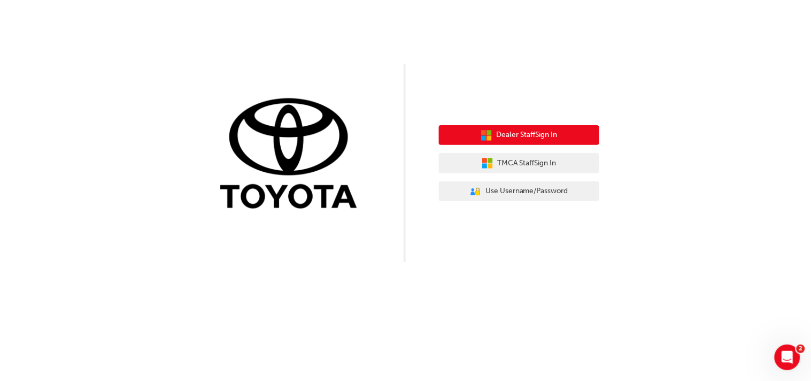
click at [534, 135] on span "Dealer Staff Sign In" at bounding box center [527, 135] width 61 height 12
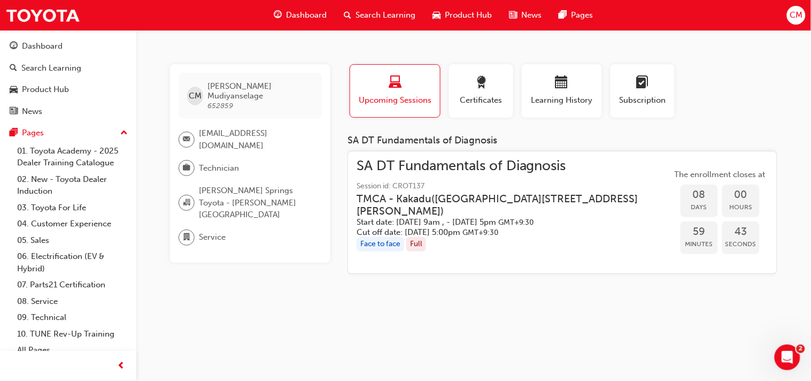
click at [417, 243] on div "Full" at bounding box center [416, 244] width 20 height 14
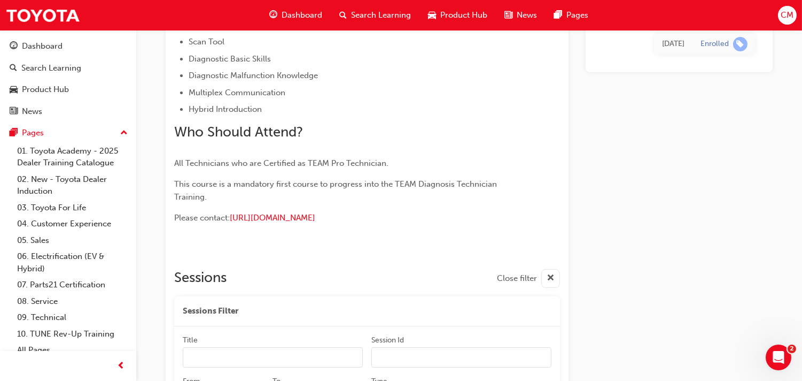
scroll to position [404, 0]
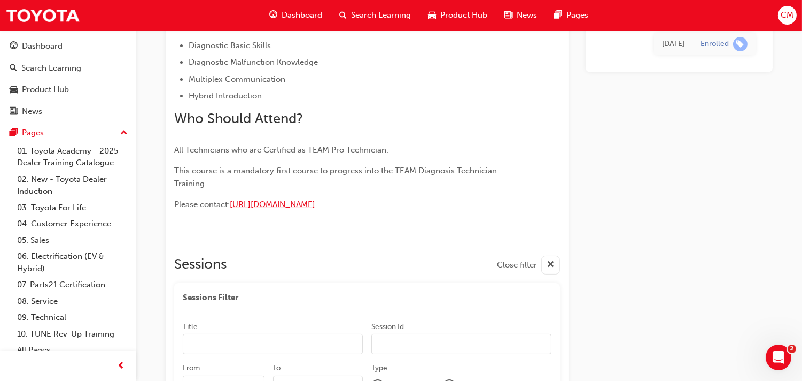
click at [315, 205] on span "[URL][DOMAIN_NAME]" at bounding box center [273, 204] width 86 height 10
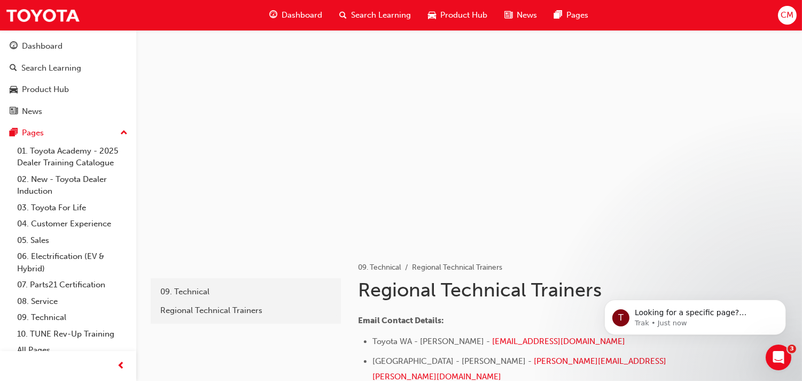
click at [305, 12] on span "Dashboard" at bounding box center [302, 15] width 41 height 12
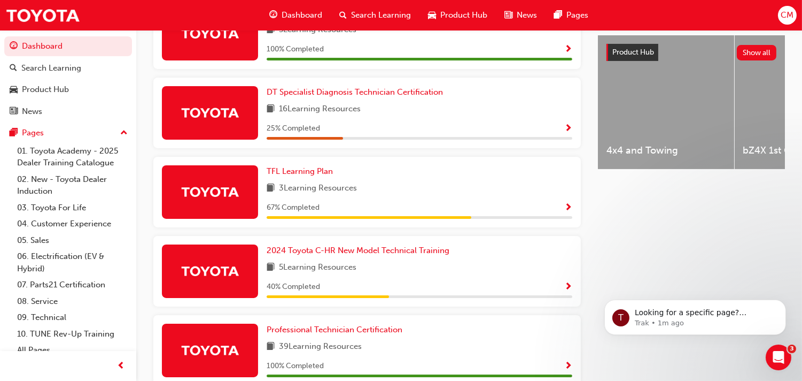
scroll to position [413, 0]
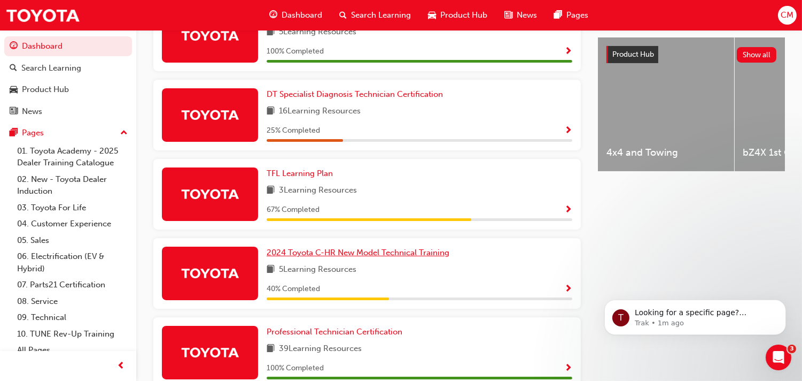
click at [450, 248] on span "2024 Toyota C-HR New Model Technical Training" at bounding box center [358, 253] width 183 height 10
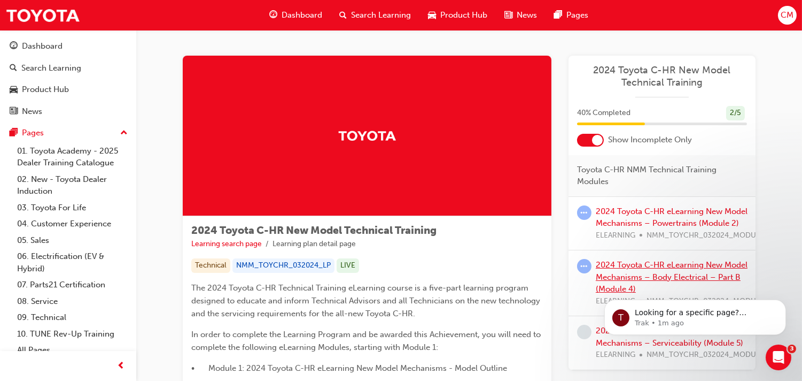
click at [615, 265] on link "2024 Toyota C-HR eLearning New Model Mechanisms – Body Electrical – Part B (Mod…" at bounding box center [672, 277] width 152 height 34
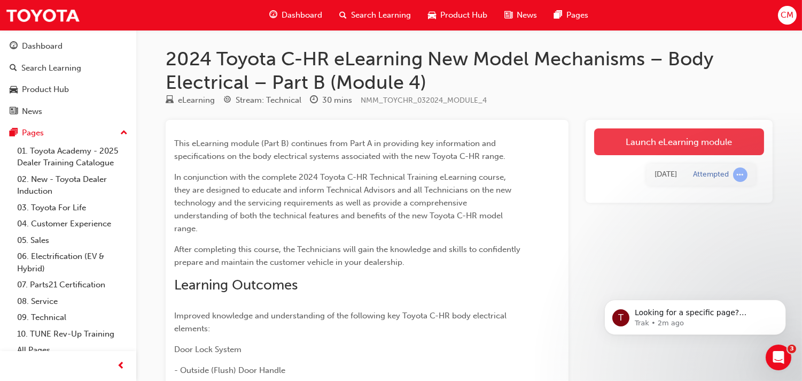
click at [689, 130] on link "Launch eLearning module" at bounding box center [679, 141] width 170 height 27
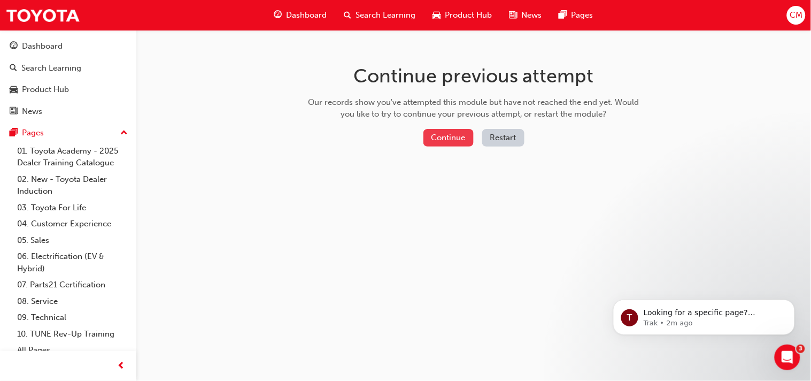
click at [446, 133] on button "Continue" at bounding box center [448, 138] width 50 height 18
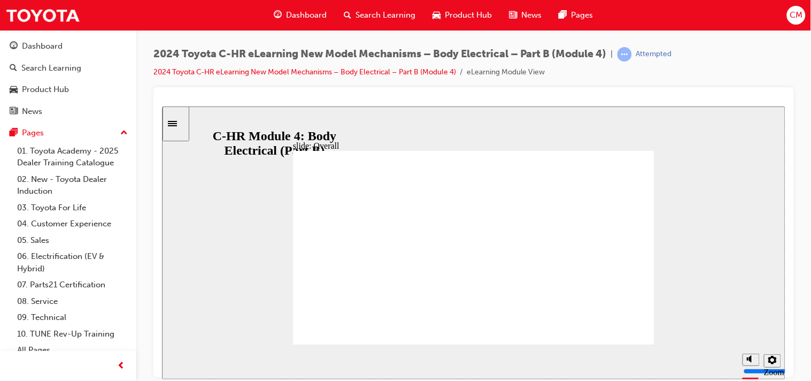
scroll to position [45, 0]
drag, startPoint x: 577, startPoint y: 264, endPoint x: 577, endPoint y: 295, distance: 31.5
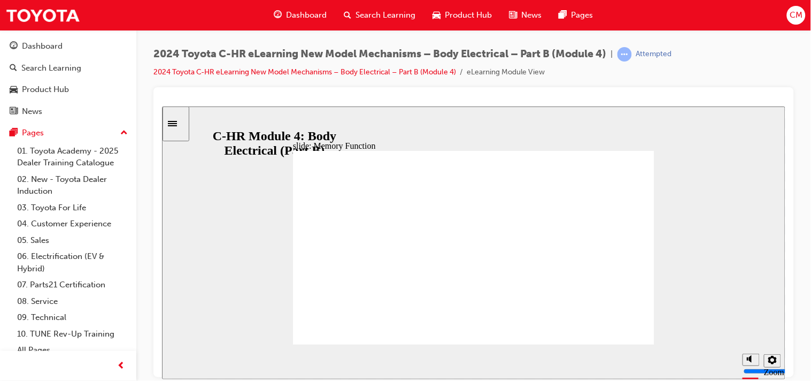
click at [771, 359] on icon "Settings" at bounding box center [772, 359] width 9 height 9
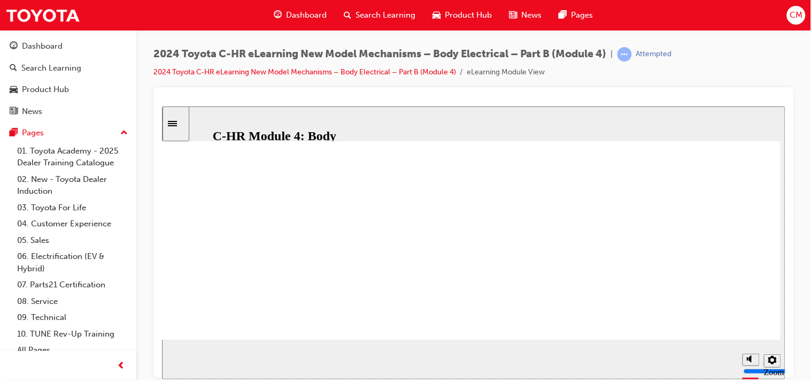
scroll to position [237, 0]
drag, startPoint x: 521, startPoint y: 341, endPoint x: 541, endPoint y: 343, distance: 19.8
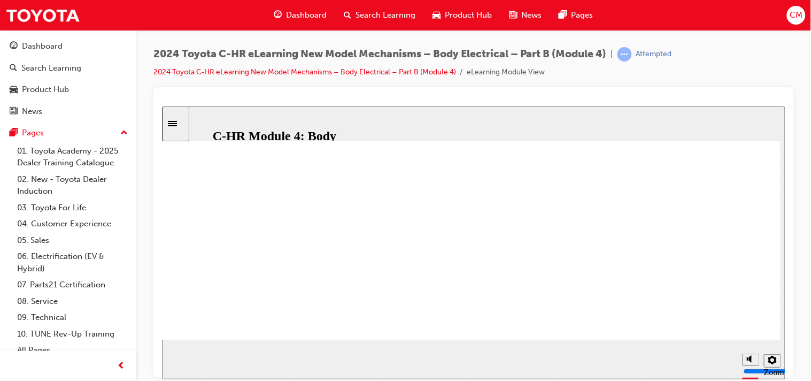
scroll to position [379, 33]
drag, startPoint x: 508, startPoint y: 337, endPoint x: 612, endPoint y: 344, distance: 103.9
click at [612, 344] on div "slide: Memory Function Rectangle 1 Additional information is available in the m…" at bounding box center [472, 242] width 623 height 273
drag, startPoint x: 532, startPoint y: 341, endPoint x: 730, endPoint y: 318, distance: 199.1
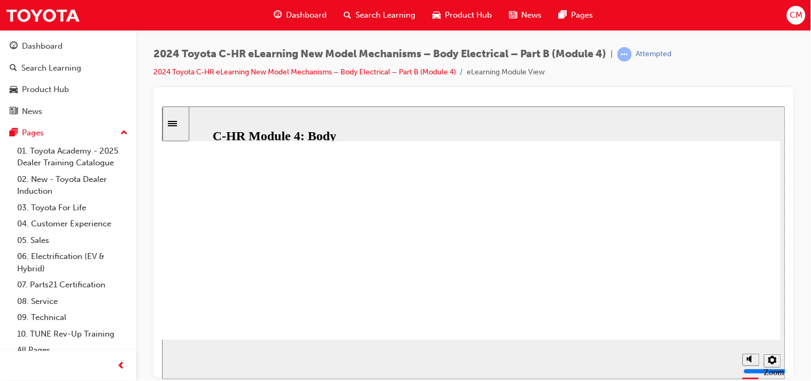
click at [730, 318] on div "slide: Memory Function Rectangle 1 Additional information is available in the m…" at bounding box center [472, 242] width 623 height 273
click at [772, 361] on icon "Settings" at bounding box center [772, 359] width 9 height 9
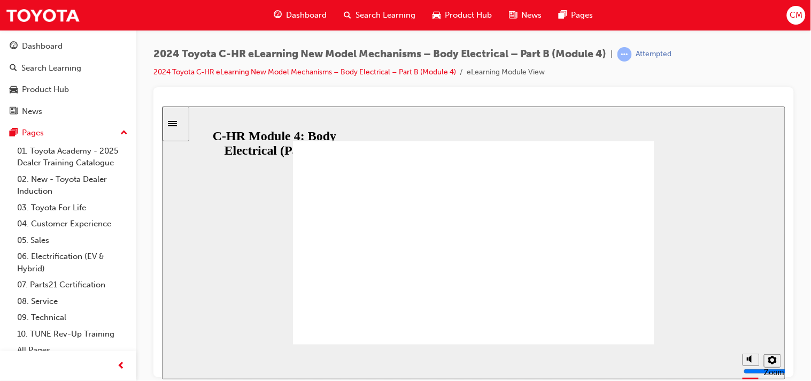
scroll to position [0, 0]
click at [661, 230] on div "slide: Memory Function Rectangle 1 Additional information is available in the m…" at bounding box center [472, 242] width 623 height 273
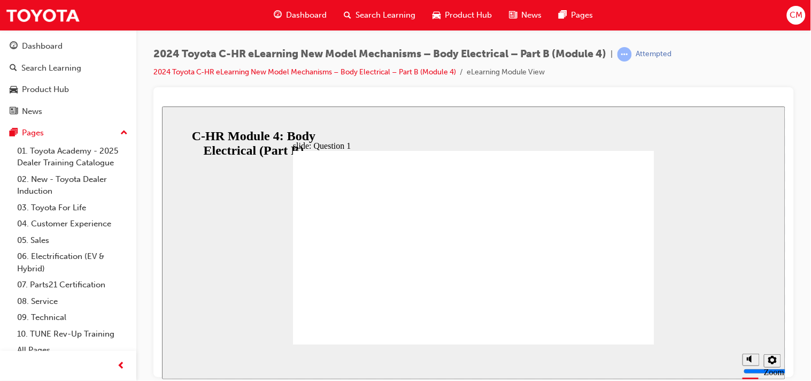
radio input "false"
radio input "true"
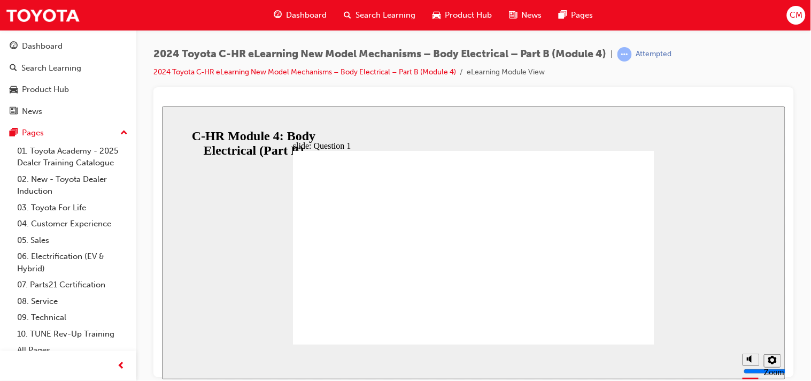
radio input "true"
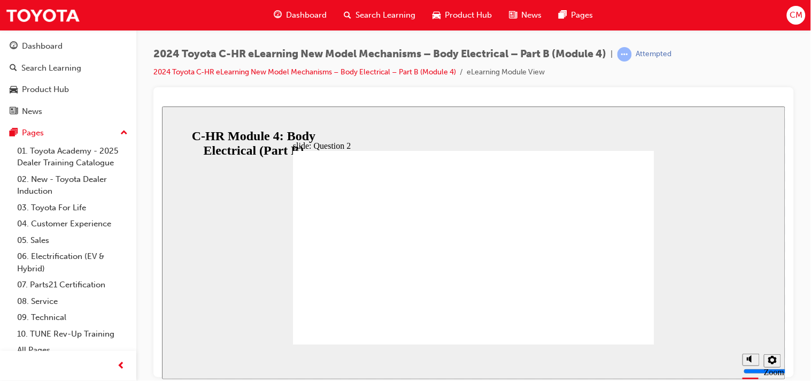
radio input "false"
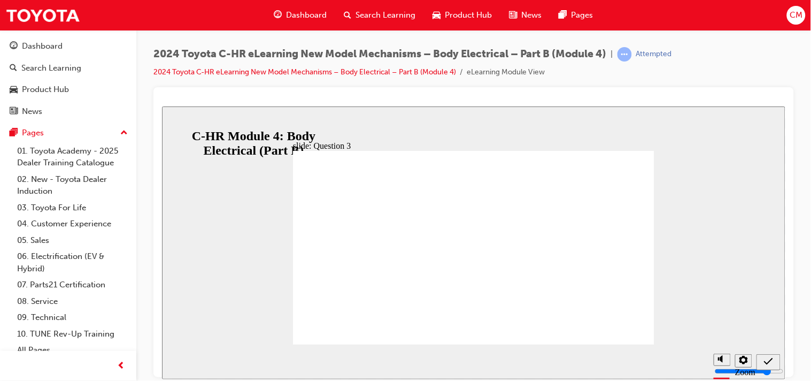
radio input "true"
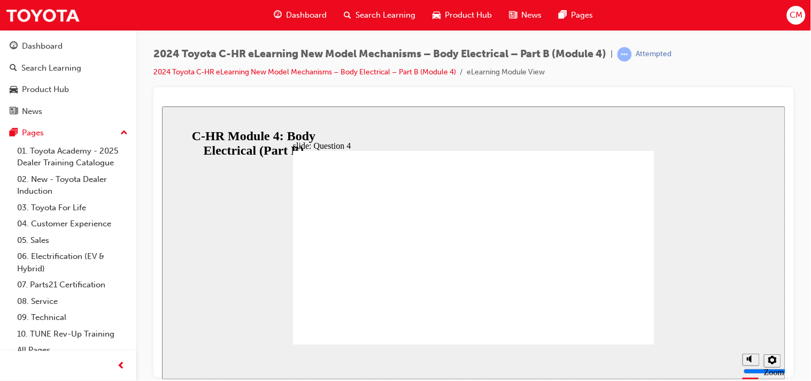
radio input "true"
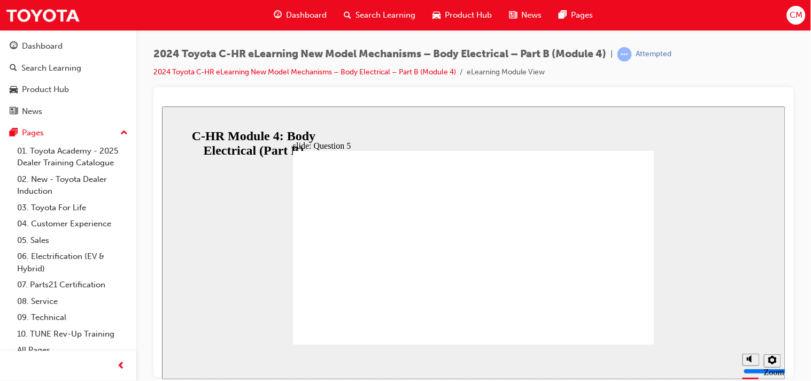
radio input "true"
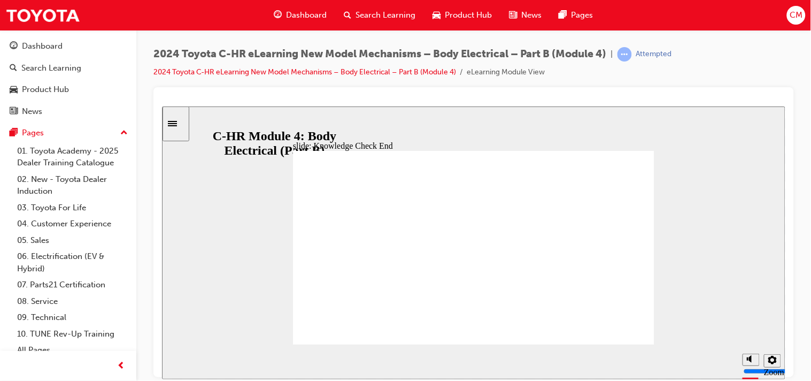
click at [176, 126] on icon "Sidebar Toggle" at bounding box center [171, 122] width 9 height 5
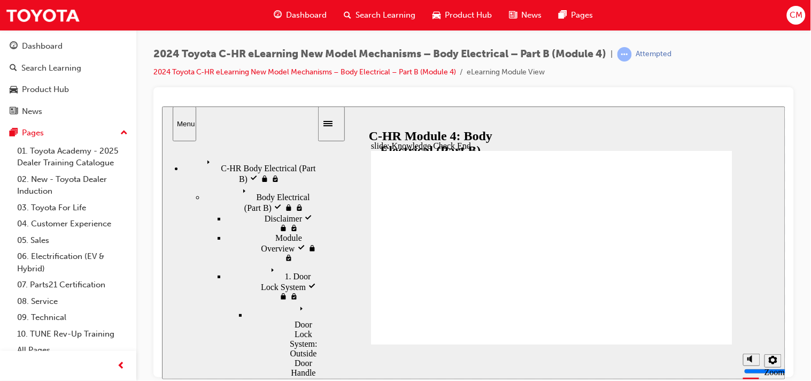
click at [228, 159] on span "C-HR Body Electrical (Part B) visited" at bounding box center [259, 164] width 114 height 19
click at [238, 183] on span "Body Electrical (Part B) visited" at bounding box center [277, 192] width 79 height 19
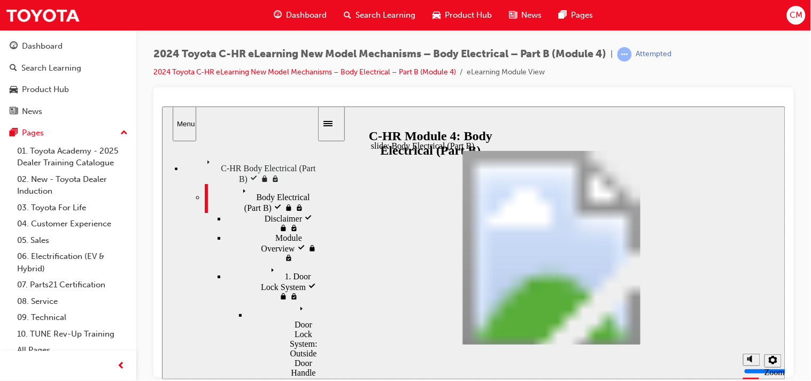
scroll to position [55, 0]
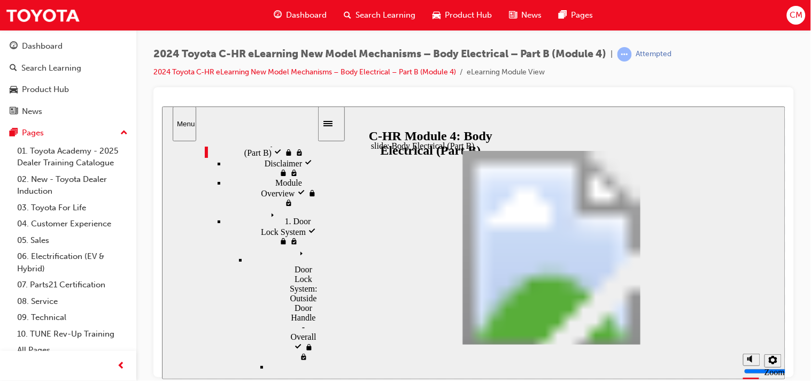
click at [266, 207] on span "1. Door Lock System visited" at bounding box center [291, 216] width 50 height 19
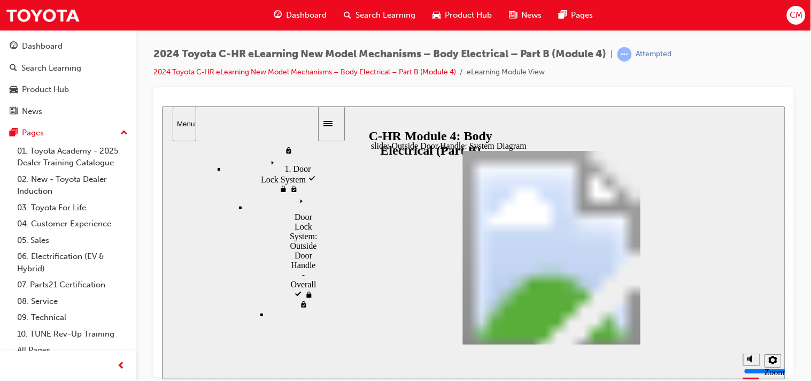
scroll to position [78, 0]
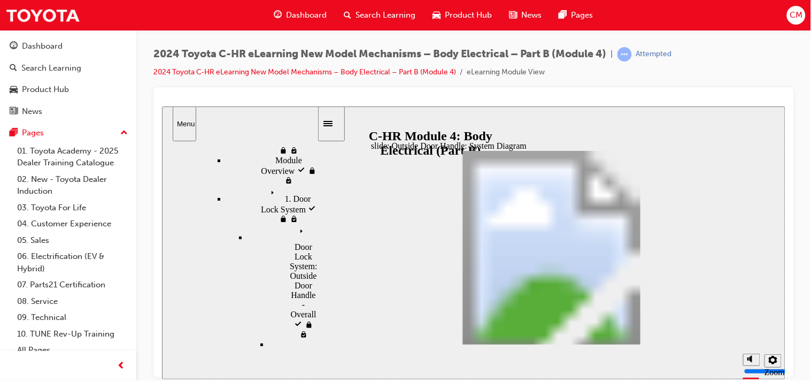
click at [295, 223] on icon "Menu" at bounding box center [303, 231] width 16 height 16
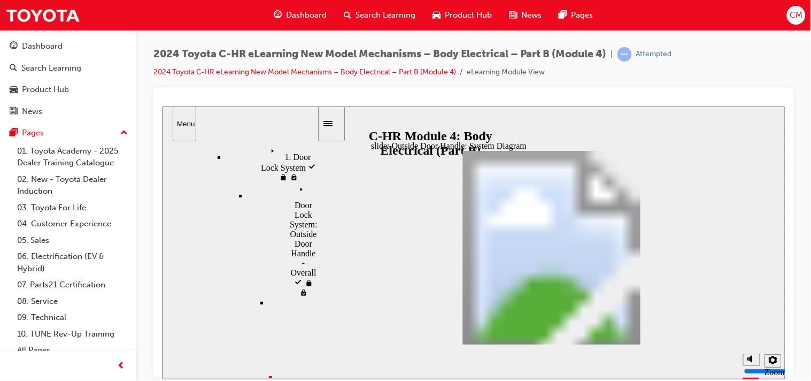
scroll to position [137, 0]
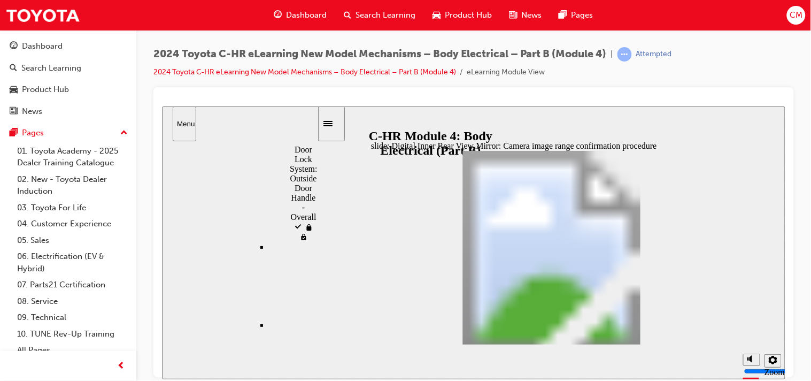
scroll to position [202, 0]
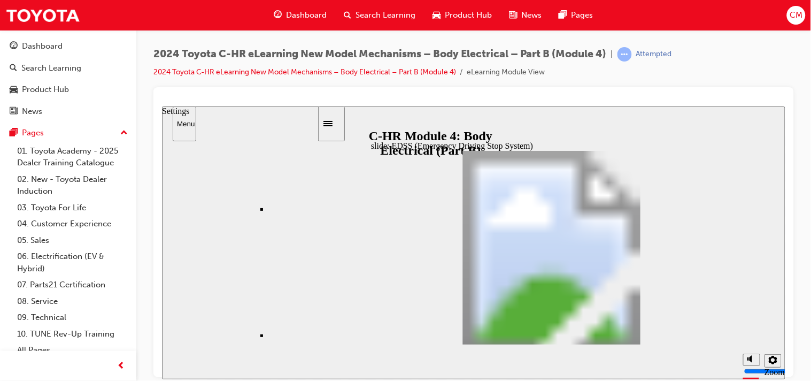
click at [769, 357] on icon "Settings" at bounding box center [772, 359] width 9 height 9
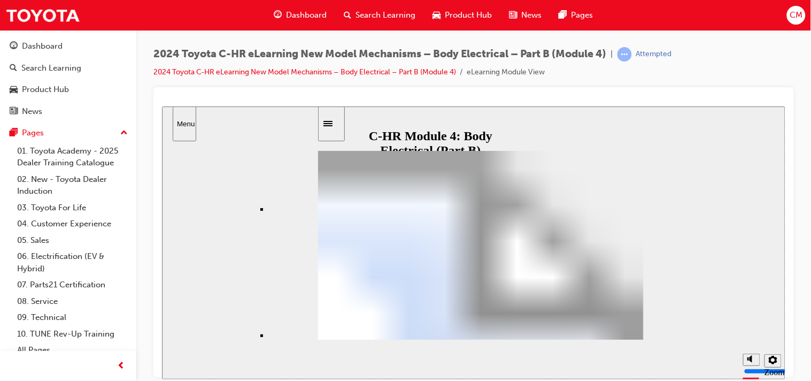
scroll to position [0, 444]
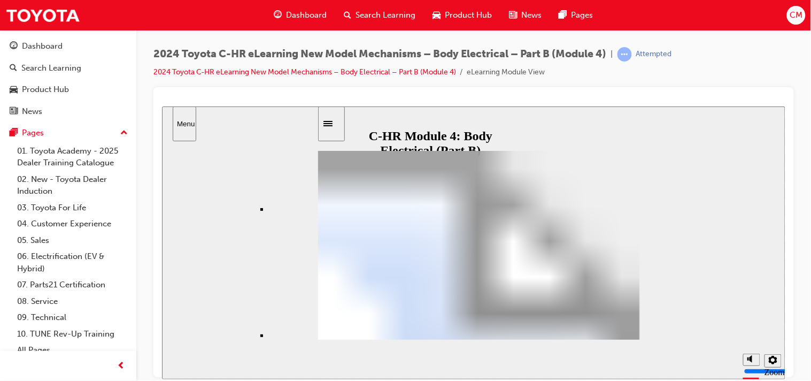
drag, startPoint x: 490, startPoint y: 340, endPoint x: 691, endPoint y: 354, distance: 201.0
click at [691, 354] on div "slide: EDSS (Emergency Driving Stop System) Rectangle 2 Additional information …" at bounding box center [472, 242] width 623 height 273
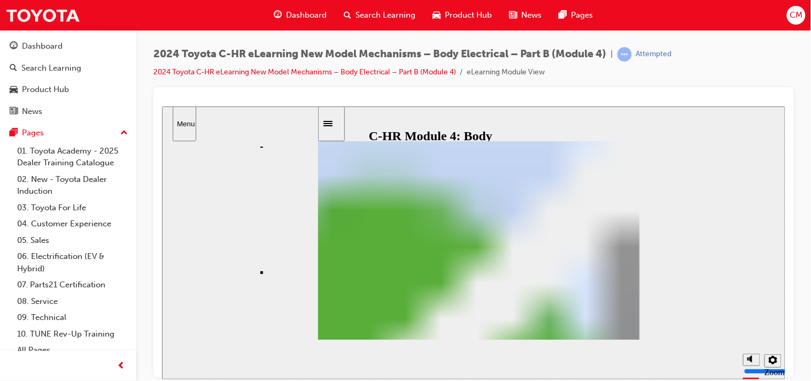
scroll to position [993, 0]
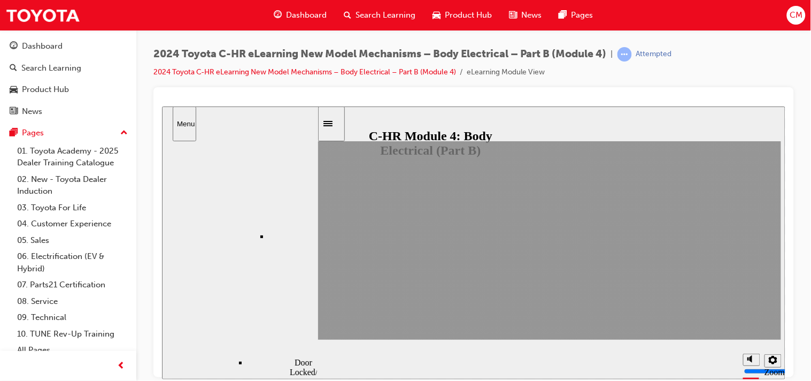
scroll to position [0, 0]
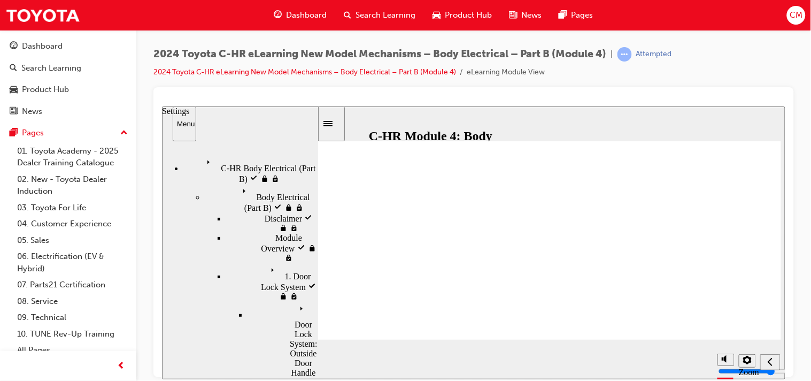
click at [745, 360] on icon "Settings" at bounding box center [747, 359] width 9 height 9
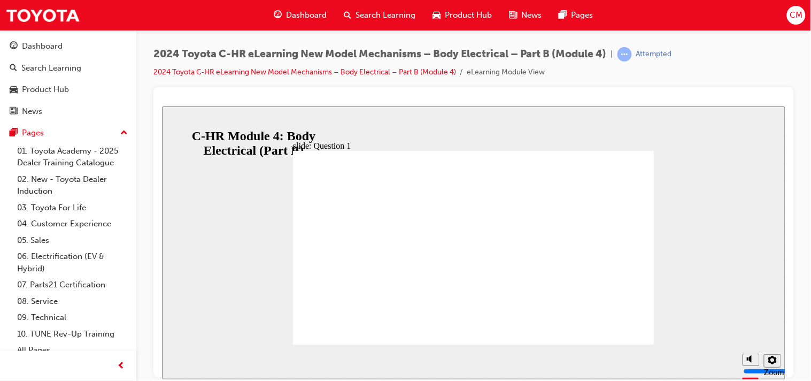
radio input "true"
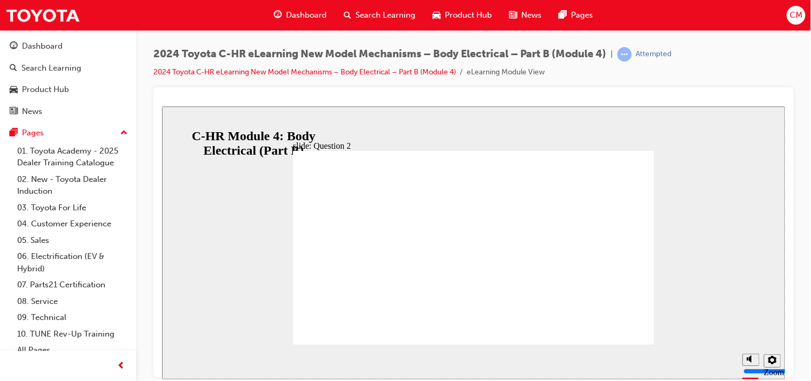
radio input "true"
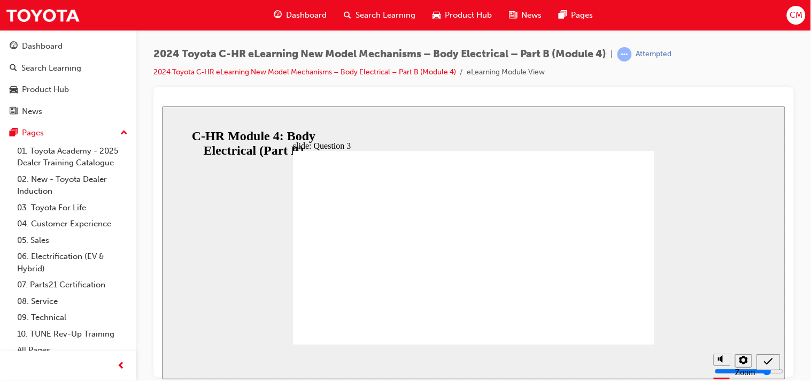
radio input "false"
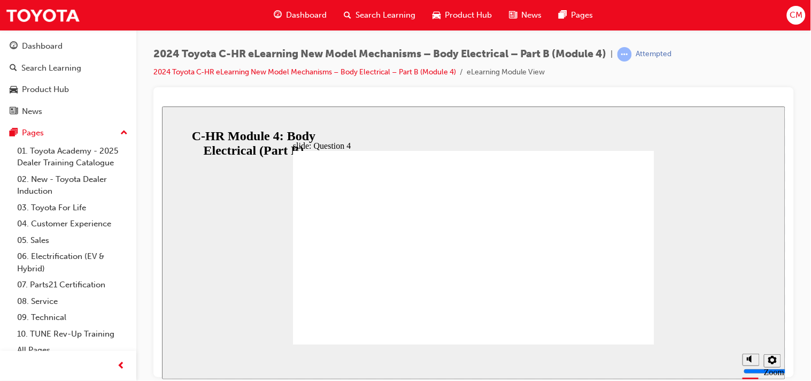
radio input "true"
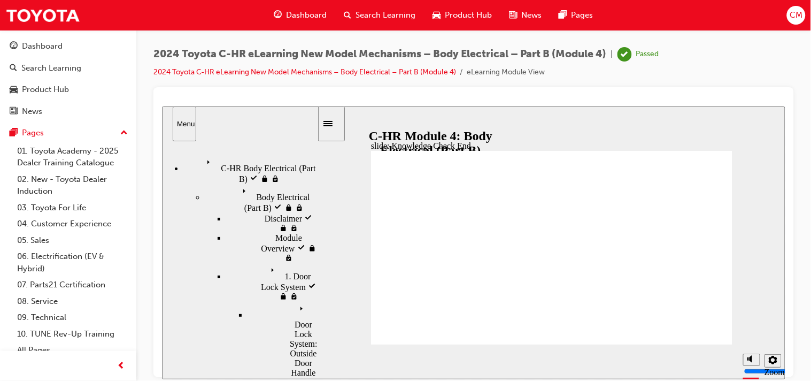
click at [332, 124] on icon "Sidebar Toggle" at bounding box center [331, 122] width 16 height 6
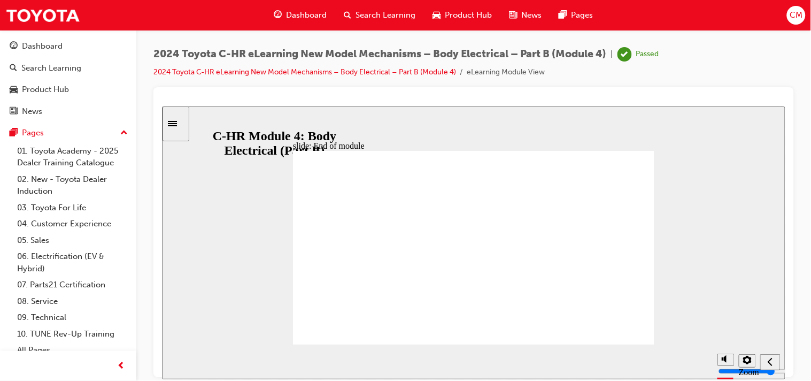
click at [252, 182] on div "slide: End of module Group 1 Rectangle 1 Rectangle 2 C-HR New Model Technical T…" at bounding box center [472, 242] width 623 height 273
click at [315, 14] on span "Dashboard" at bounding box center [306, 15] width 41 height 12
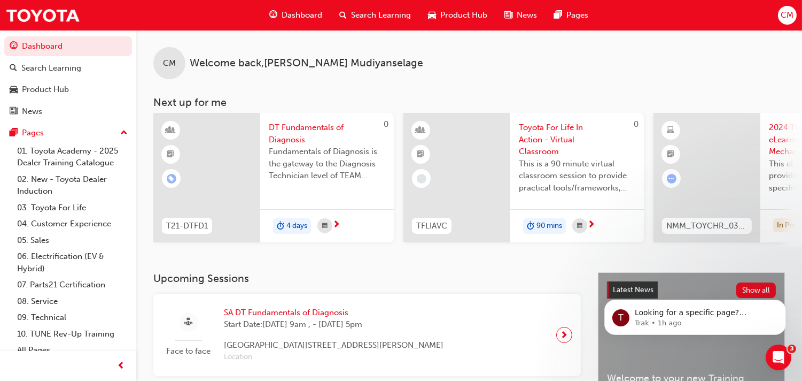
click at [466, 59] on div "CM Welcome back , Chaminda Mudiyanselage" at bounding box center [469, 54] width 666 height 49
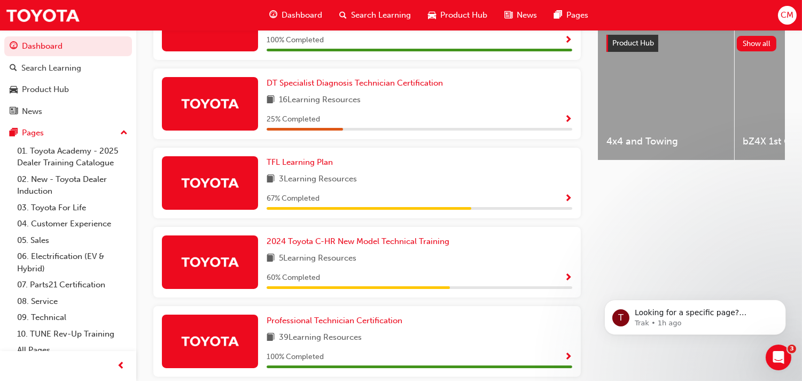
scroll to position [428, 0]
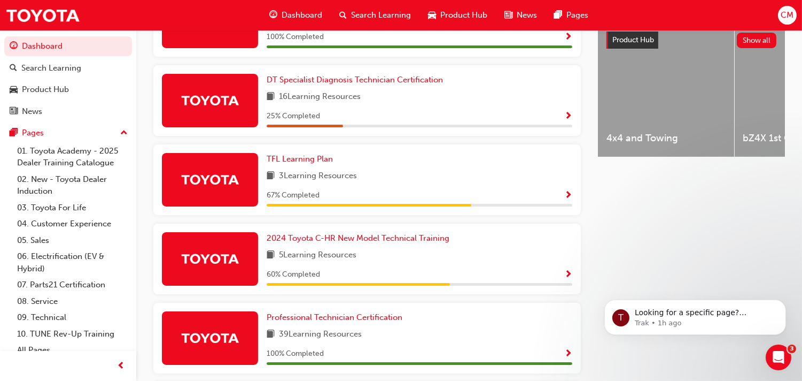
click at [240, 249] on img at bounding box center [210, 258] width 59 height 19
click at [454, 232] on link "2024 Toyota C-HR New Model Technical Training" at bounding box center [360, 238] width 187 height 12
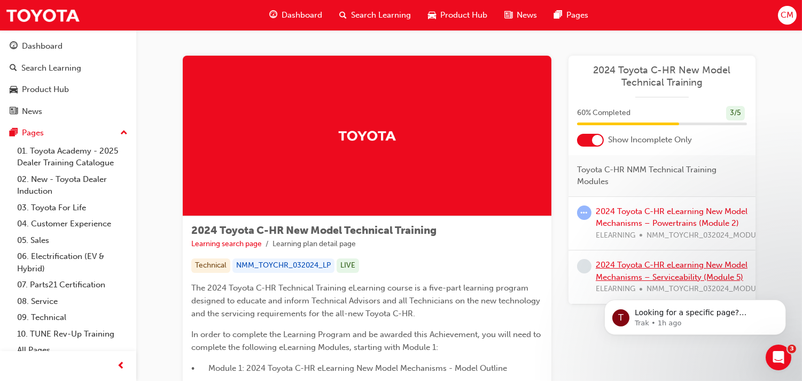
click at [690, 266] on link "2024 Toyota C-HR eLearning New Model Mechanisms – Serviceability (Module 5)" at bounding box center [672, 271] width 152 height 22
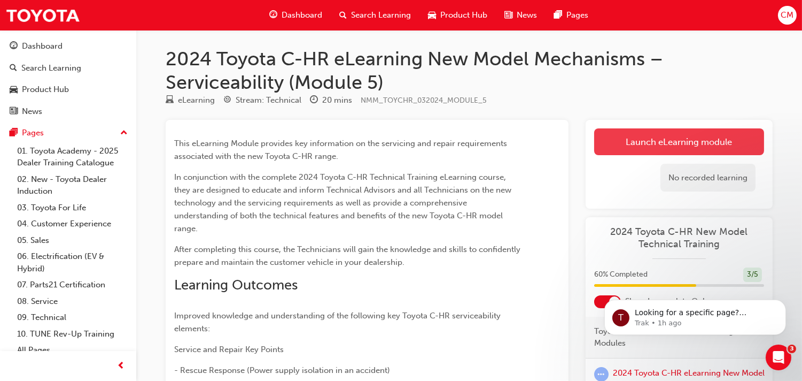
click at [674, 142] on link "Launch eLearning module" at bounding box center [679, 141] width 170 height 27
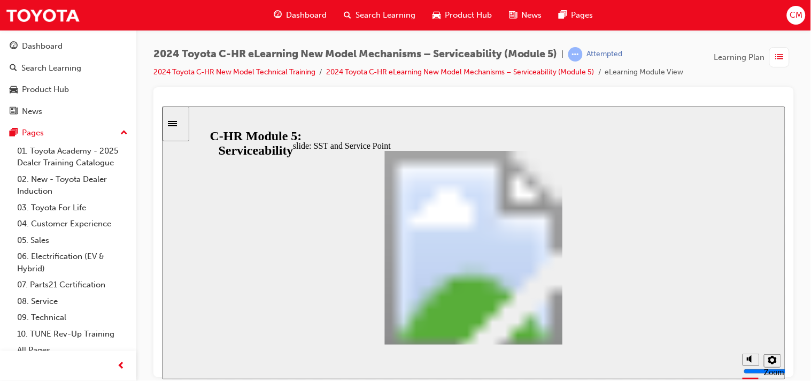
scroll to position [484, 0]
drag, startPoint x: 586, startPoint y: 286, endPoint x: 584, endPoint y: 299, distance: 12.9
